Goal: Find contact information: Find contact information

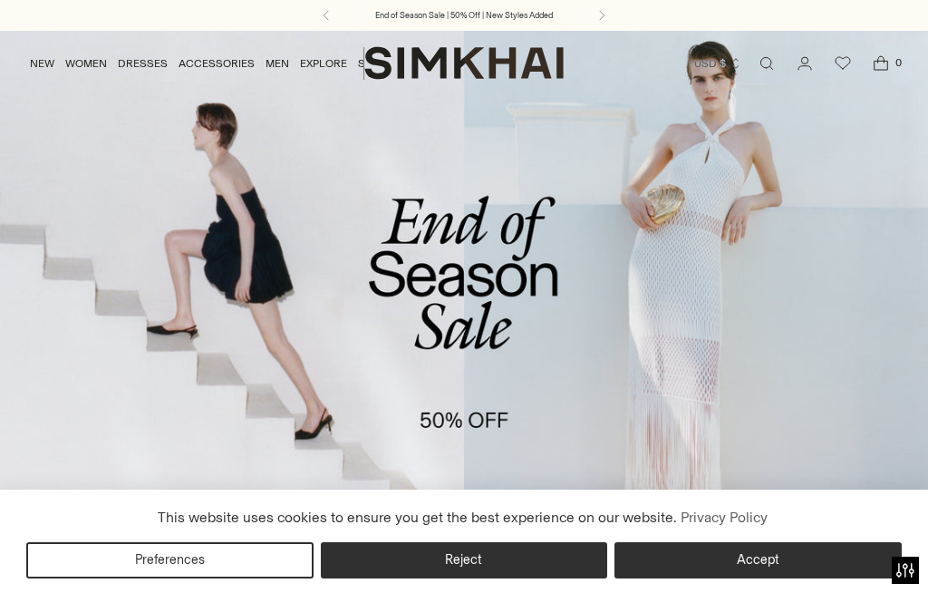
click at [788, 578] on button "Accept" at bounding box center [757, 560] width 287 height 36
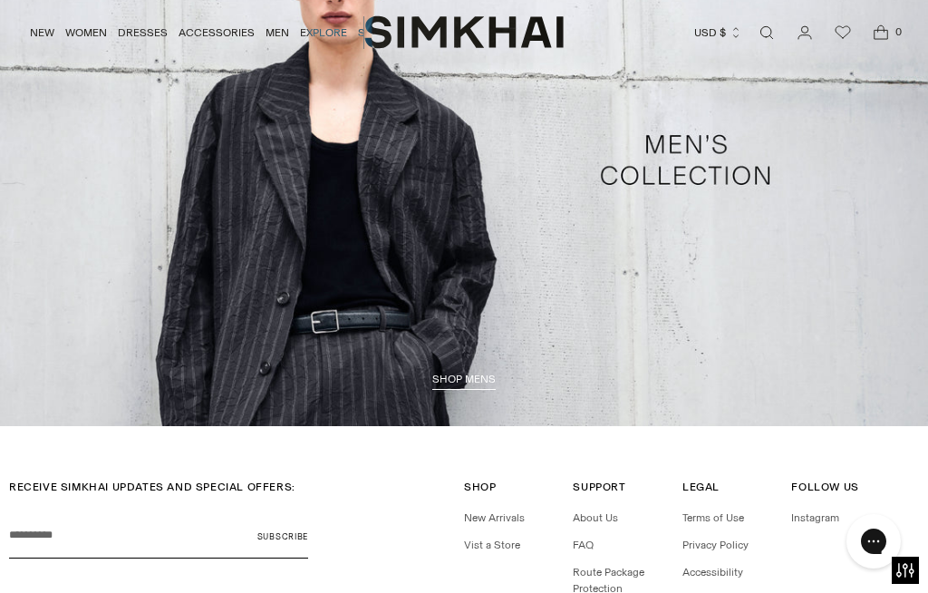
scroll to position [3359, 0]
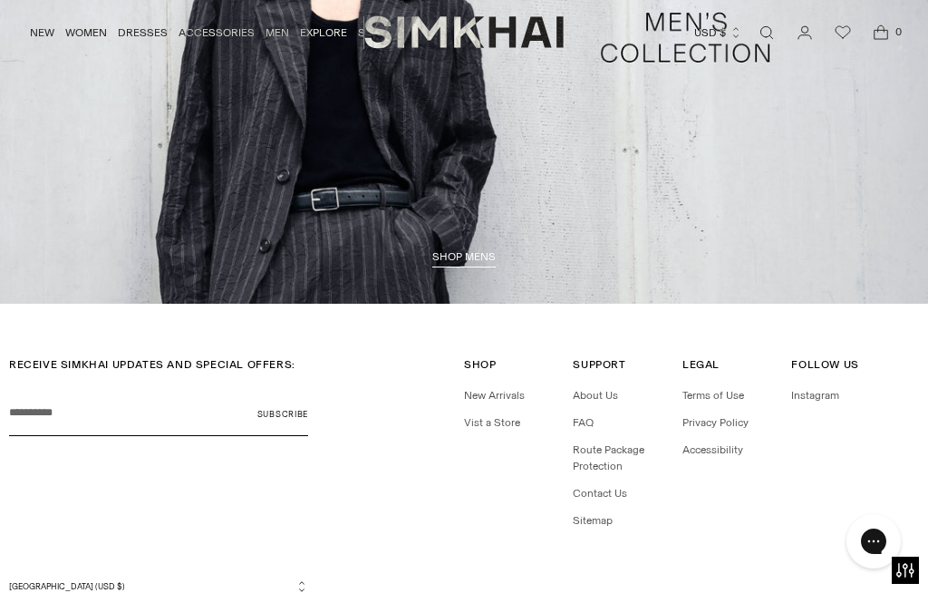
click at [618, 487] on link "Contact Us" at bounding box center [600, 493] width 54 height 13
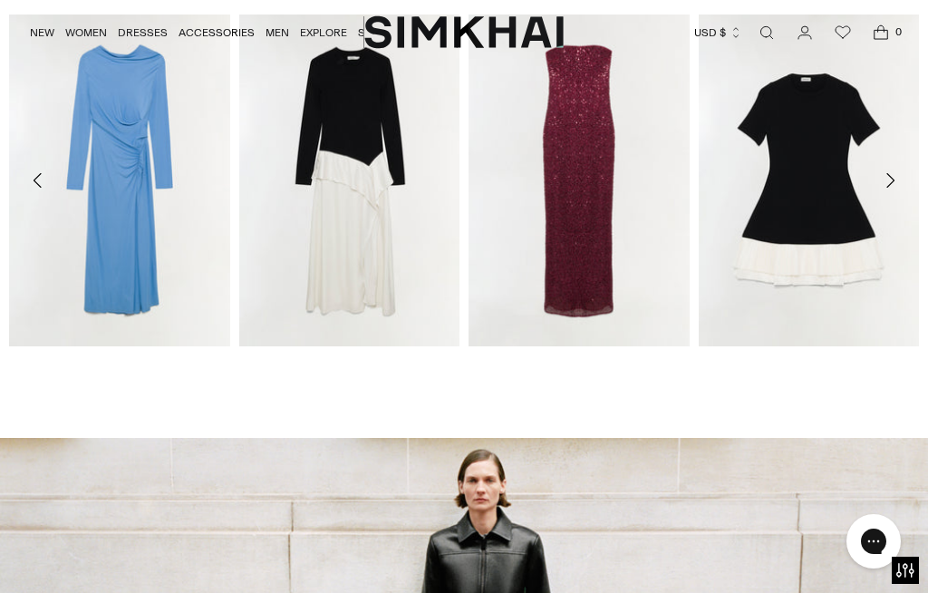
scroll to position [1592, 0]
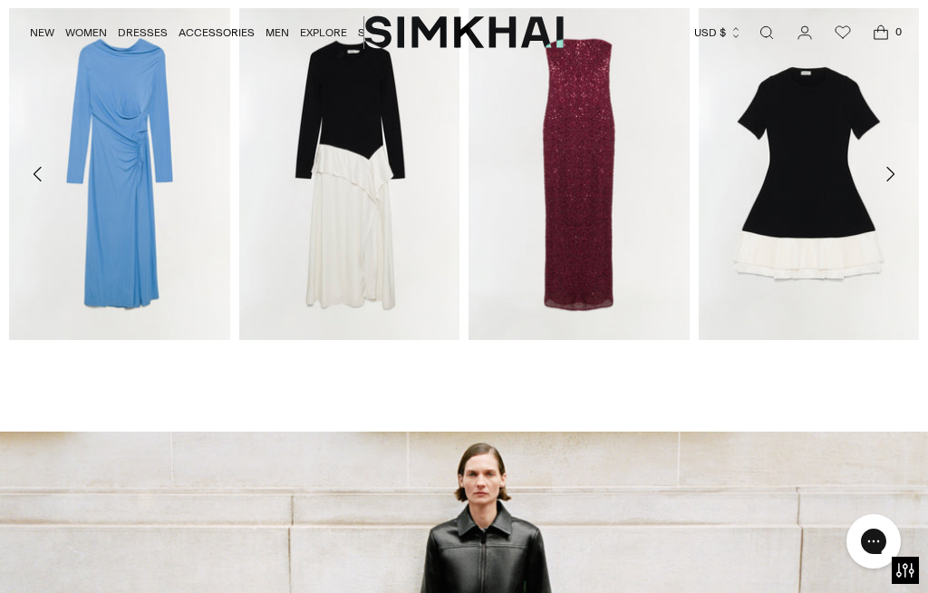
click at [889, 169] on icon "Move to next carousel slide" at bounding box center [890, 174] width 22 height 22
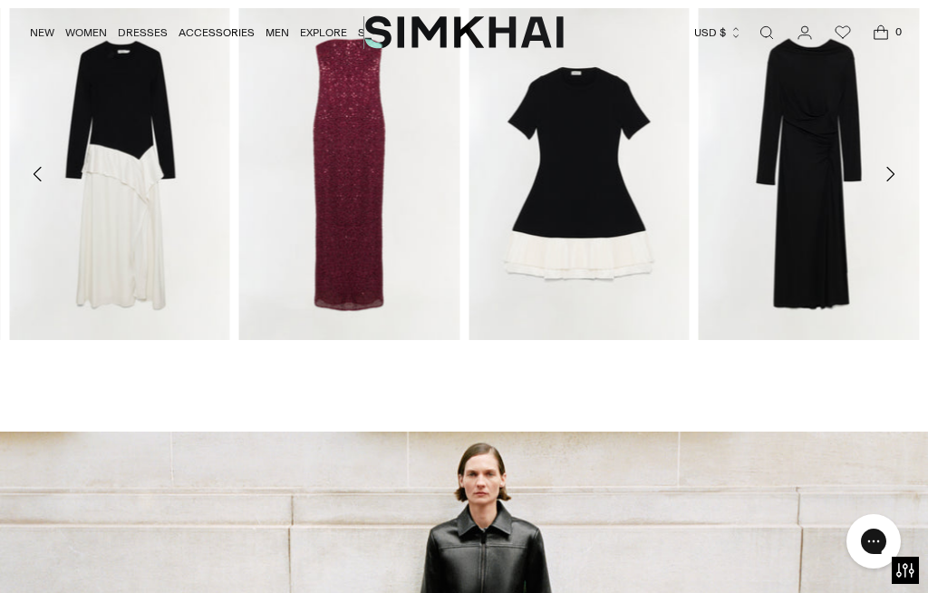
click at [891, 166] on icon "Move to next carousel slide" at bounding box center [890, 174] width 22 height 22
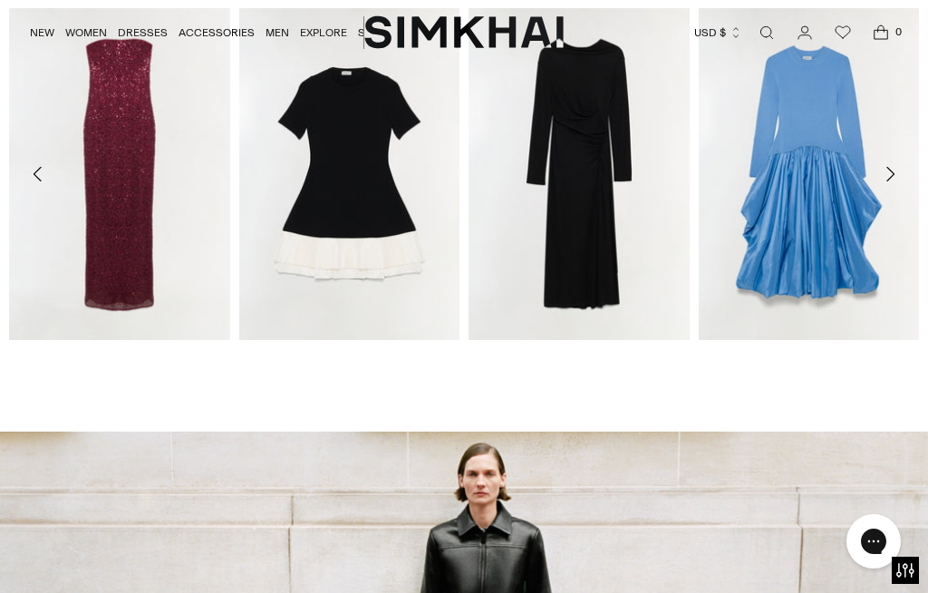
click at [896, 163] on icon "Move to next carousel slide" at bounding box center [890, 174] width 22 height 22
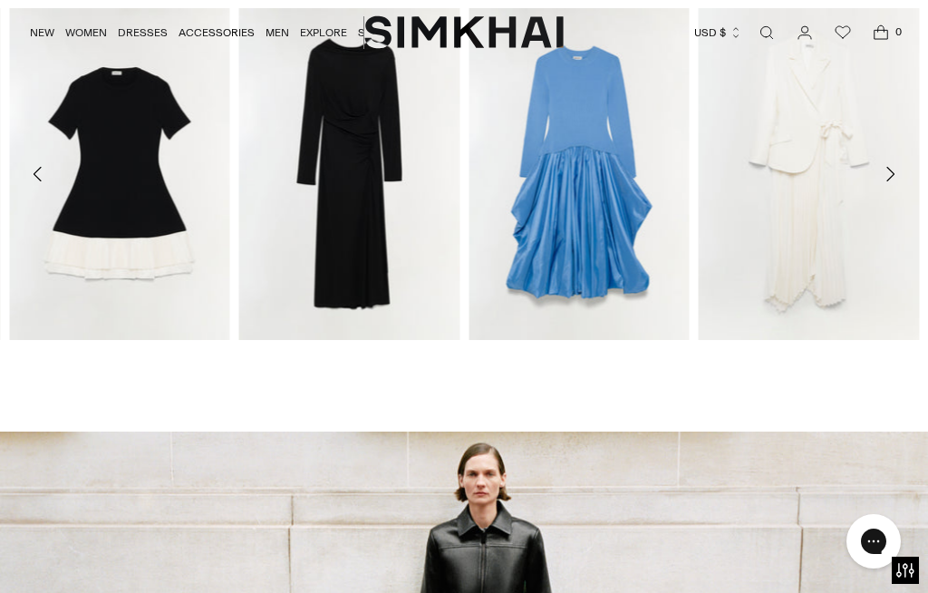
click at [897, 168] on icon "Move to next carousel slide" at bounding box center [890, 174] width 22 height 22
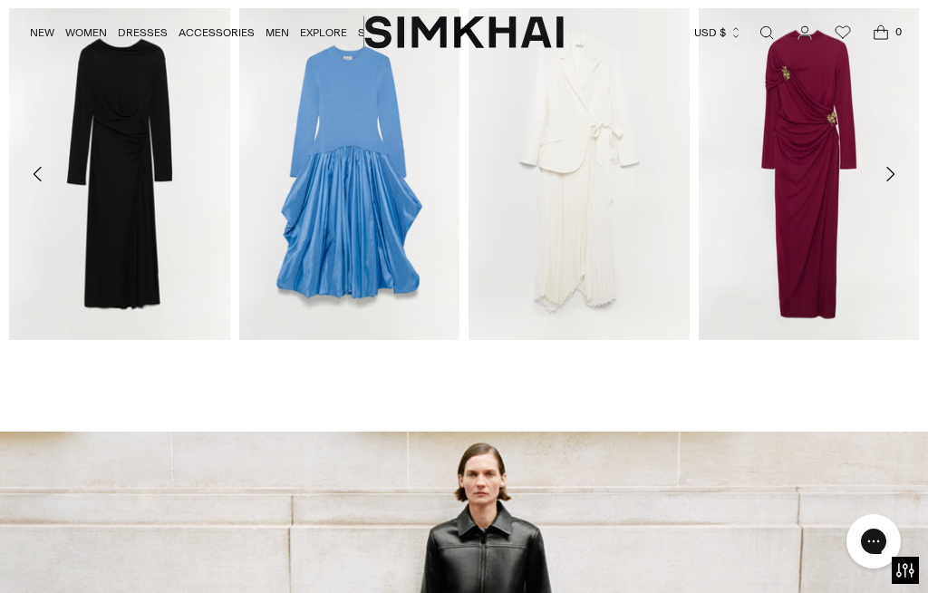
click at [896, 168] on icon "Move to next carousel slide" at bounding box center [890, 174] width 22 height 22
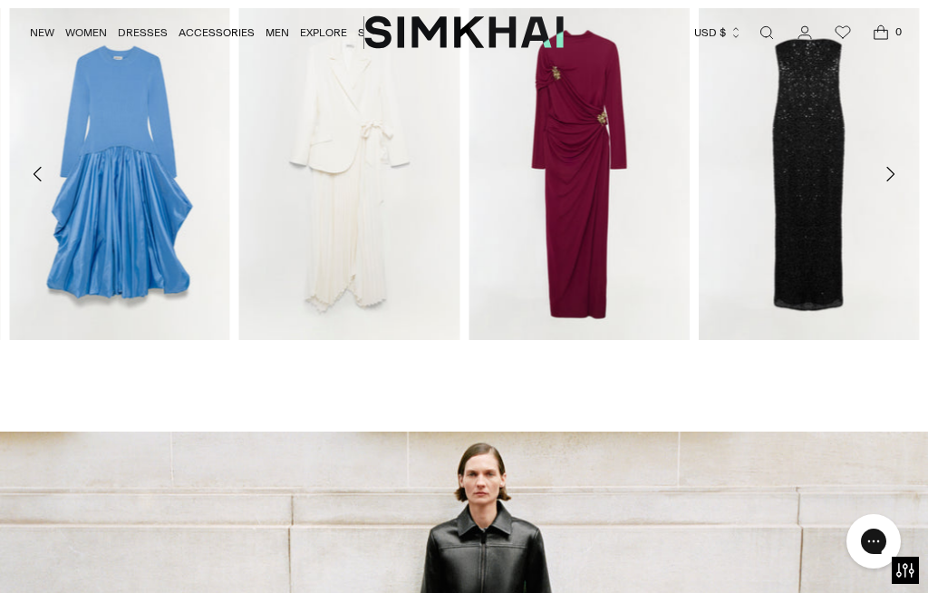
click at [896, 171] on icon "Move to next carousel slide" at bounding box center [890, 174] width 22 height 22
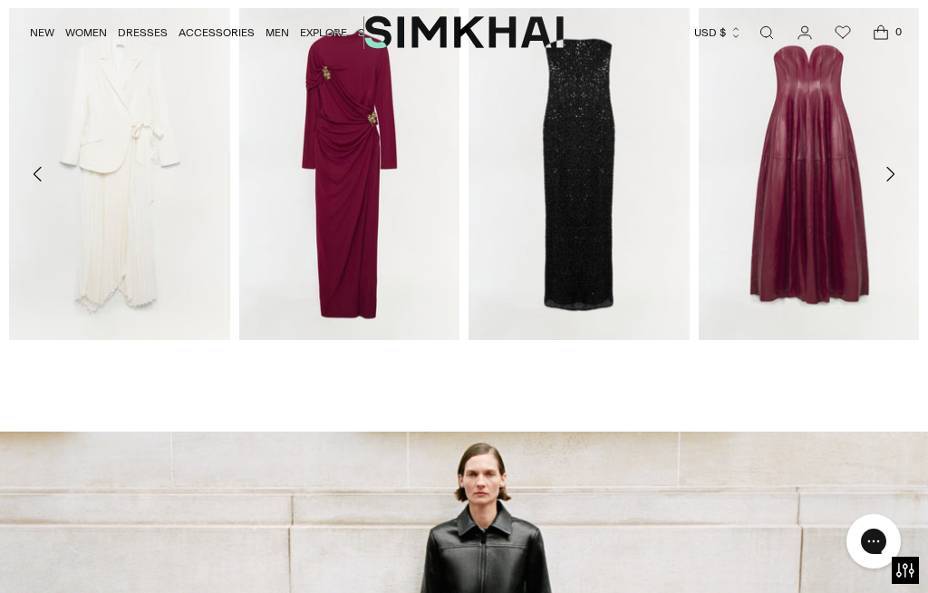
click at [902, 169] on button "Move to next carousel slide" at bounding box center [890, 174] width 40 height 40
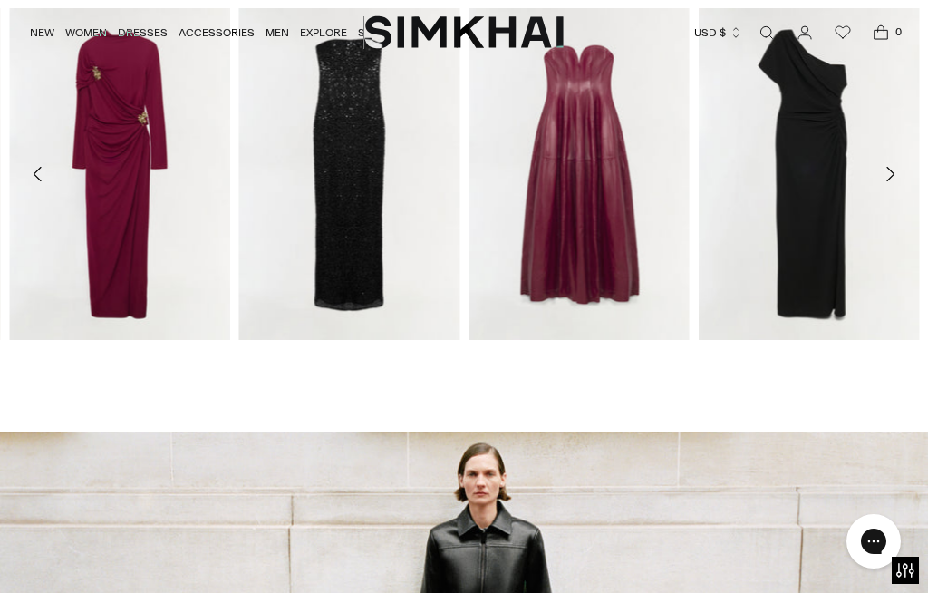
click at [904, 165] on button "Move to next carousel slide" at bounding box center [890, 174] width 40 height 40
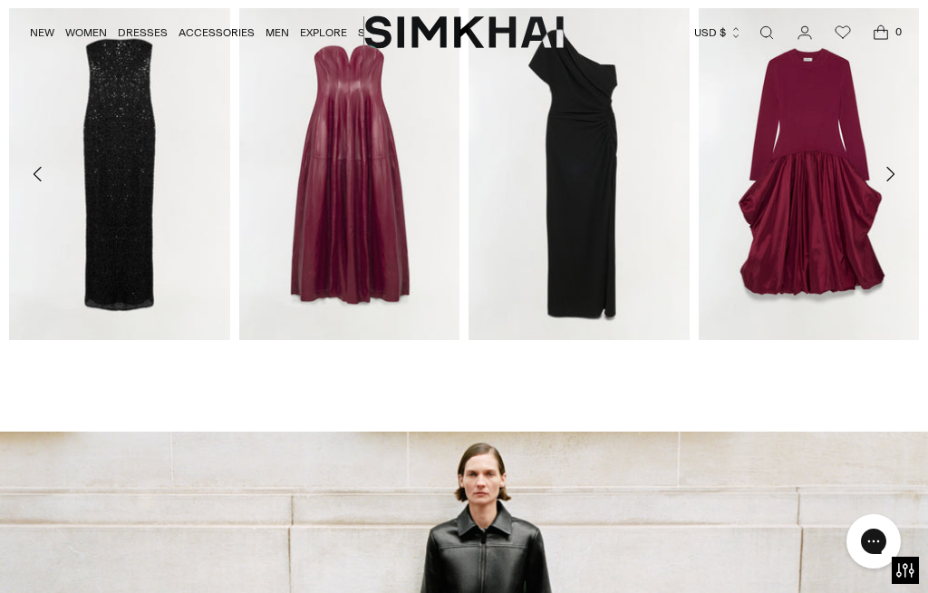
click at [900, 163] on icon "Move to next carousel slide" at bounding box center [890, 174] width 22 height 22
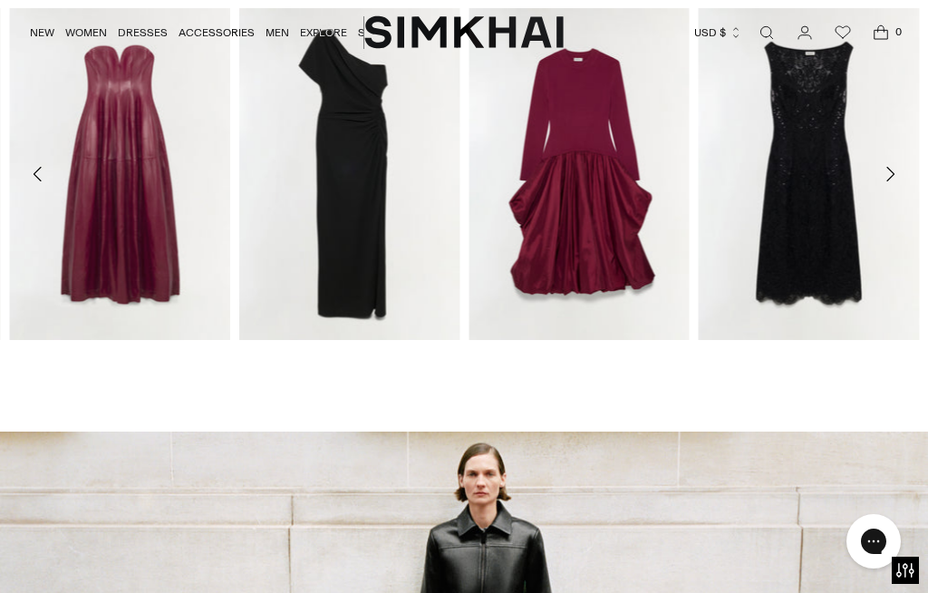
click at [901, 158] on button "Move to next carousel slide" at bounding box center [890, 174] width 40 height 40
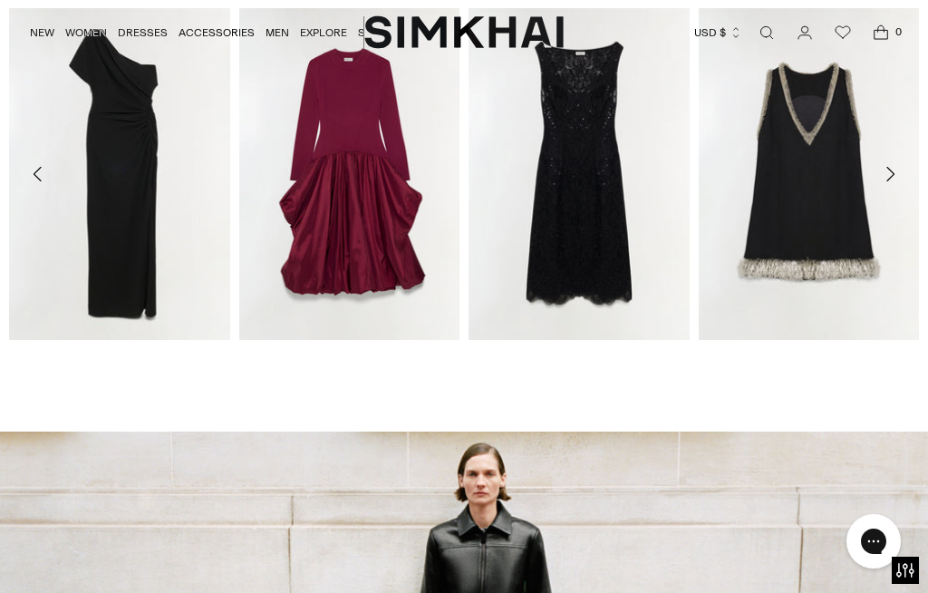
click at [902, 158] on button "Move to next carousel slide" at bounding box center [890, 174] width 40 height 40
